Goal: Information Seeking & Learning: Learn about a topic

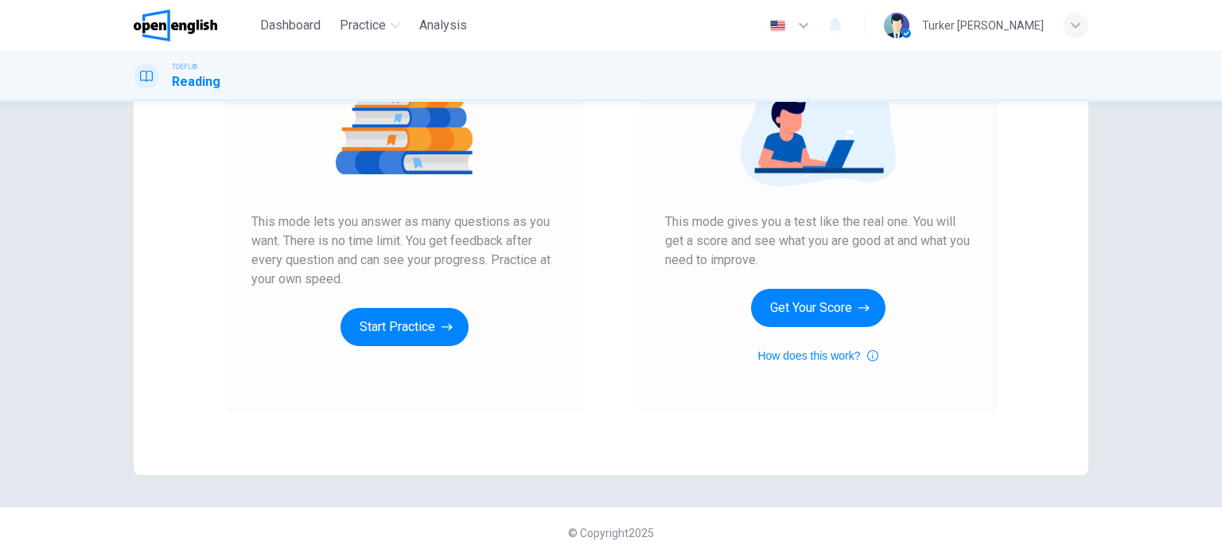
scroll to position [216, 0]
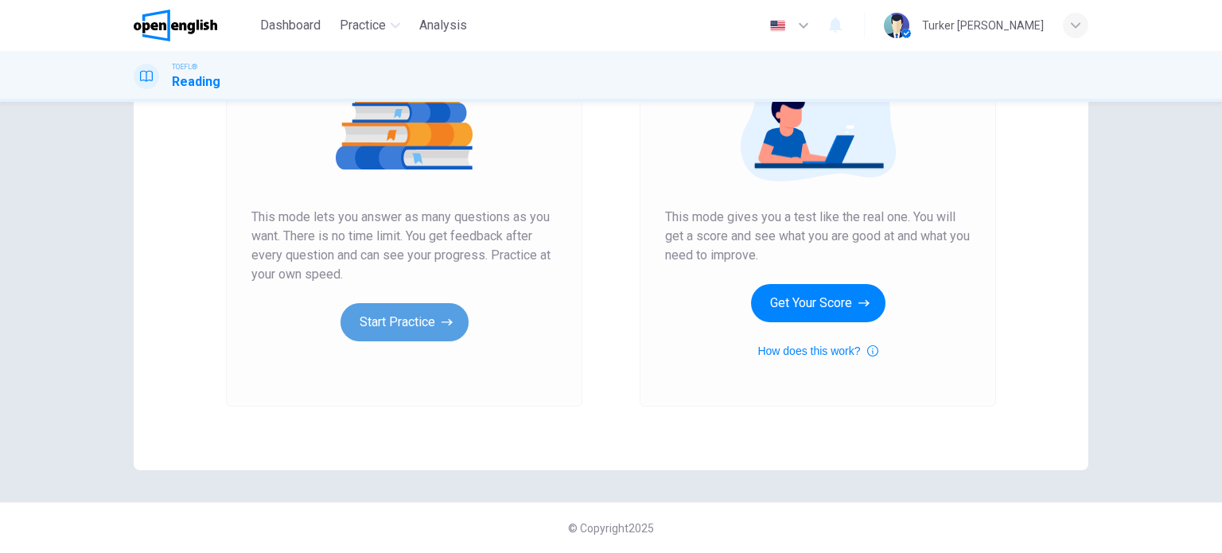
click at [426, 328] on button "Start Practice" at bounding box center [405, 322] width 128 height 38
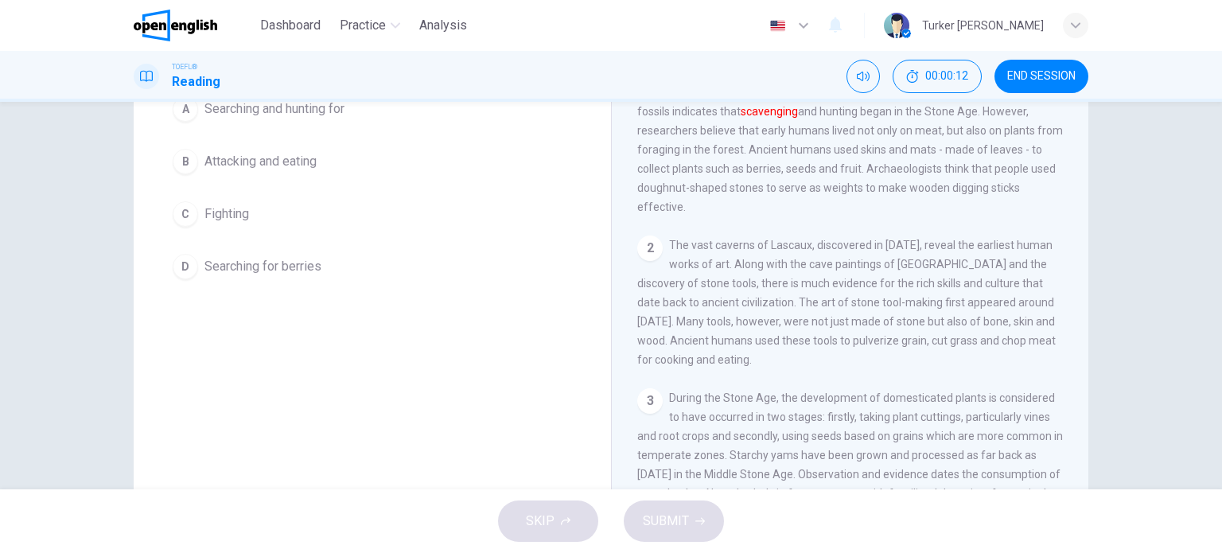
scroll to position [80, 0]
